Goal: Use online tool/utility: Utilize a website feature to perform a specific function

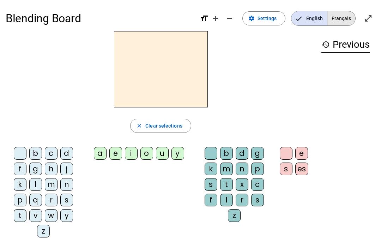
click at [341, 13] on span "Français" at bounding box center [342, 18] width 28 height 14
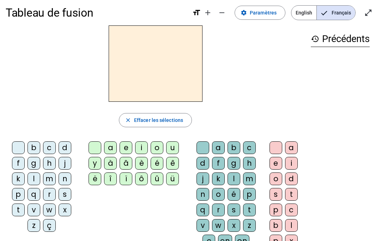
scroll to position [8, 0]
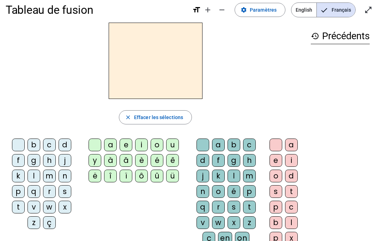
click at [306, 14] on span "English" at bounding box center [304, 10] width 25 height 14
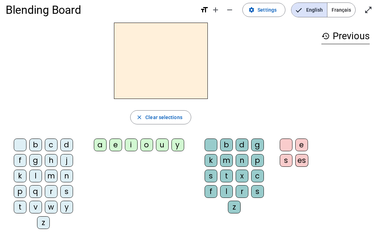
click at [341, 10] on span "Français" at bounding box center [342, 10] width 28 height 14
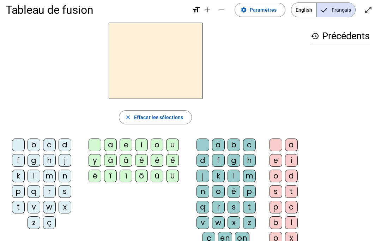
click at [316, 0] on div "Tableau de fusion format_size add remove settings Paramètres English Français o…" at bounding box center [191, 9] width 370 height 25
click at [315, 7] on span "English" at bounding box center [304, 10] width 25 height 14
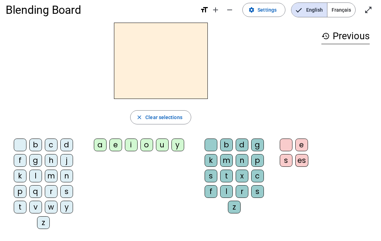
click at [341, 11] on span "Français" at bounding box center [342, 10] width 28 height 14
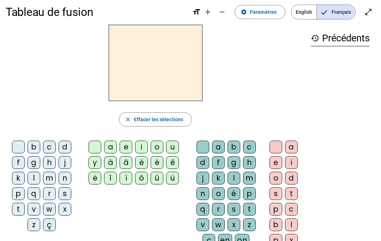
scroll to position [6, 0]
click at [310, 11] on span "English" at bounding box center [304, 12] width 25 height 14
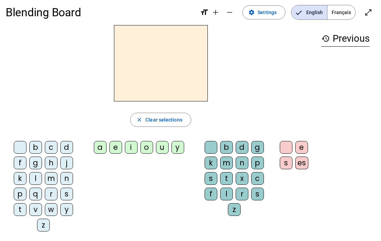
click at [347, 12] on span "Français" at bounding box center [342, 12] width 28 height 14
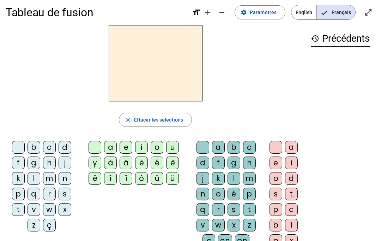
click at [35, 144] on div "b" at bounding box center [34, 147] width 13 height 13
click at [158, 149] on div "o" at bounding box center [157, 147] width 13 height 13
click at [232, 178] on div "l" at bounding box center [234, 178] width 13 height 13
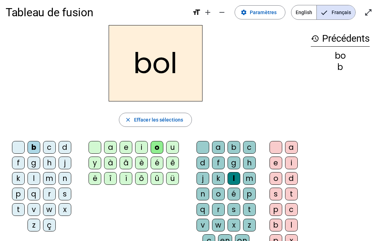
click at [297, 146] on div "a" at bounding box center [291, 147] width 13 height 13
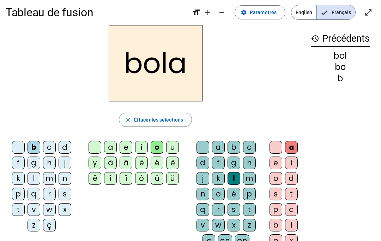
click at [279, 142] on div at bounding box center [276, 147] width 13 height 13
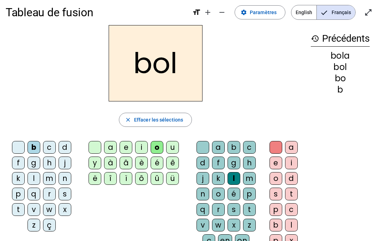
scroll to position [0, 0]
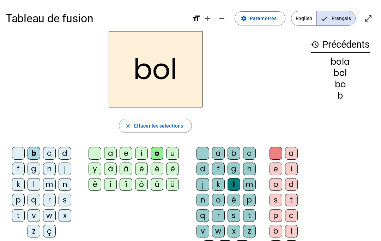
click at [28, 153] on div "b" at bounding box center [34, 153] width 13 height 13
click at [91, 151] on div at bounding box center [95, 153] width 13 height 13
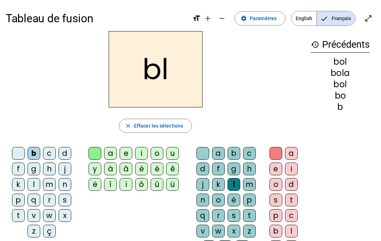
click at [15, 148] on div at bounding box center [18, 153] width 13 height 13
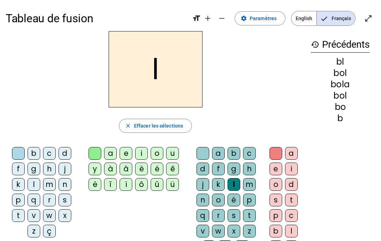
click at [201, 151] on div at bounding box center [203, 153] width 13 height 13
